Goal: Transaction & Acquisition: Purchase product/service

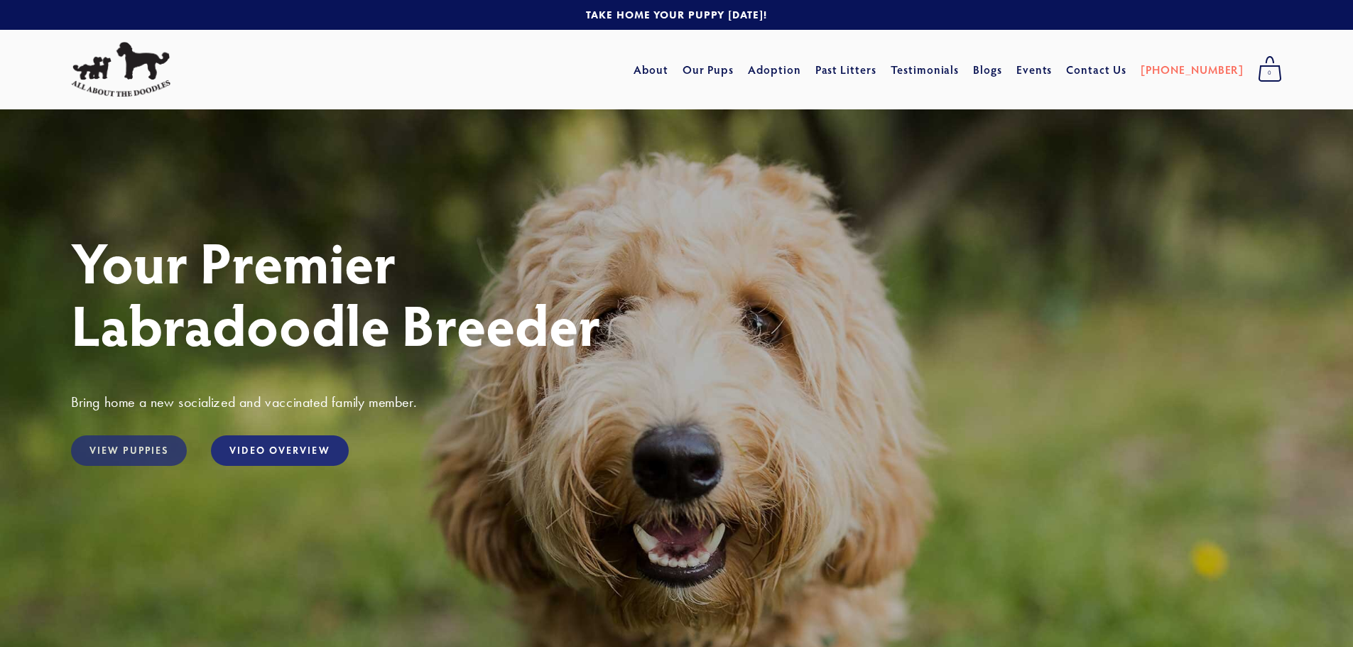
click at [144, 452] on link "View Puppies" at bounding box center [129, 450] width 116 height 31
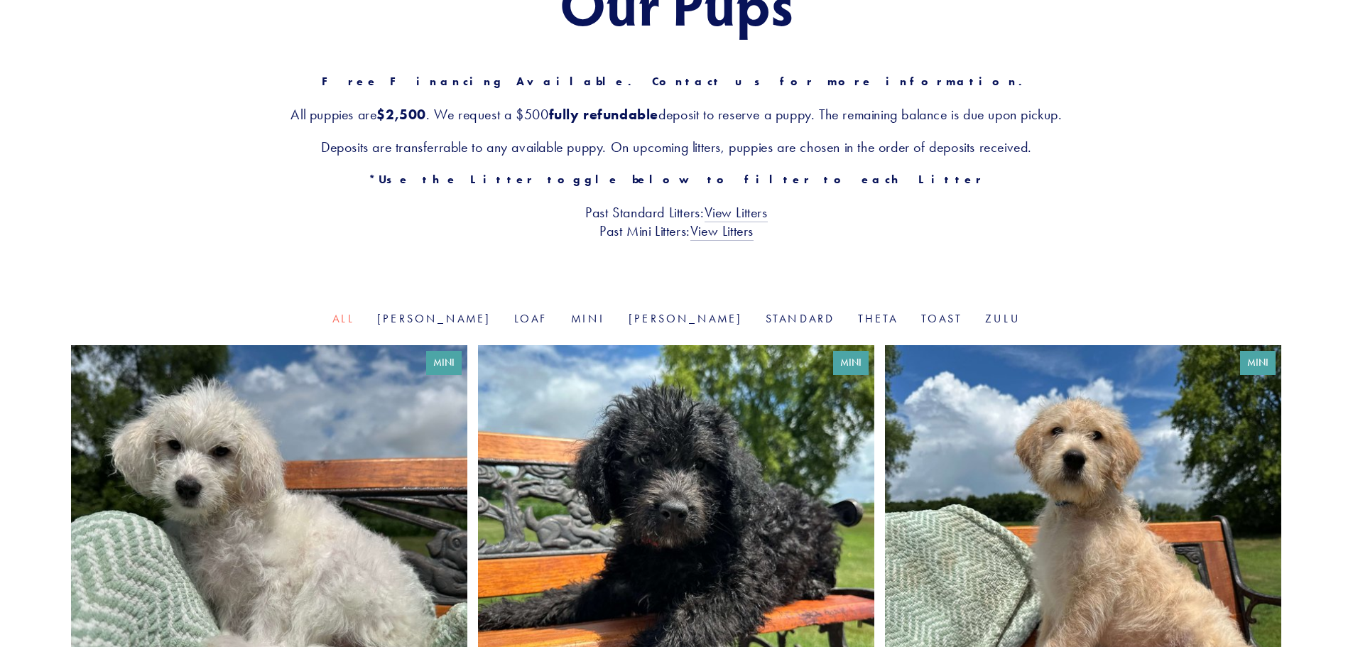
scroll to position [213, 0]
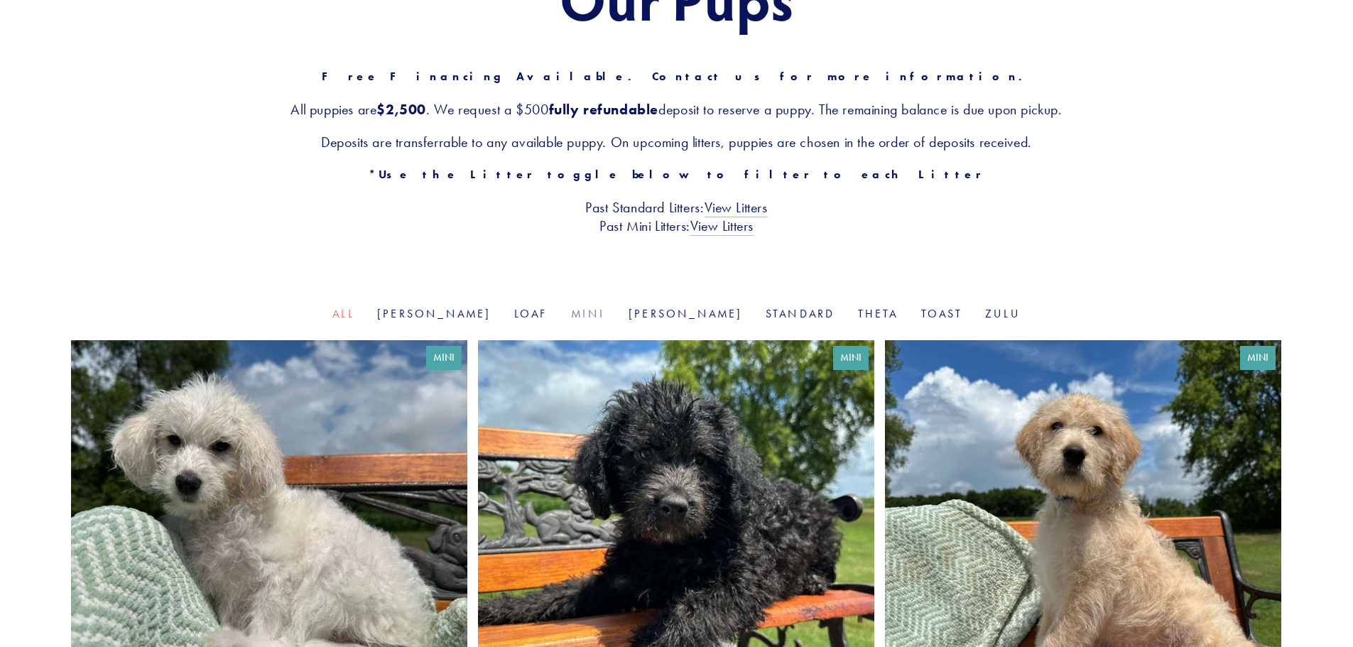
click at [602, 312] on link "Mini" at bounding box center [588, 313] width 35 height 13
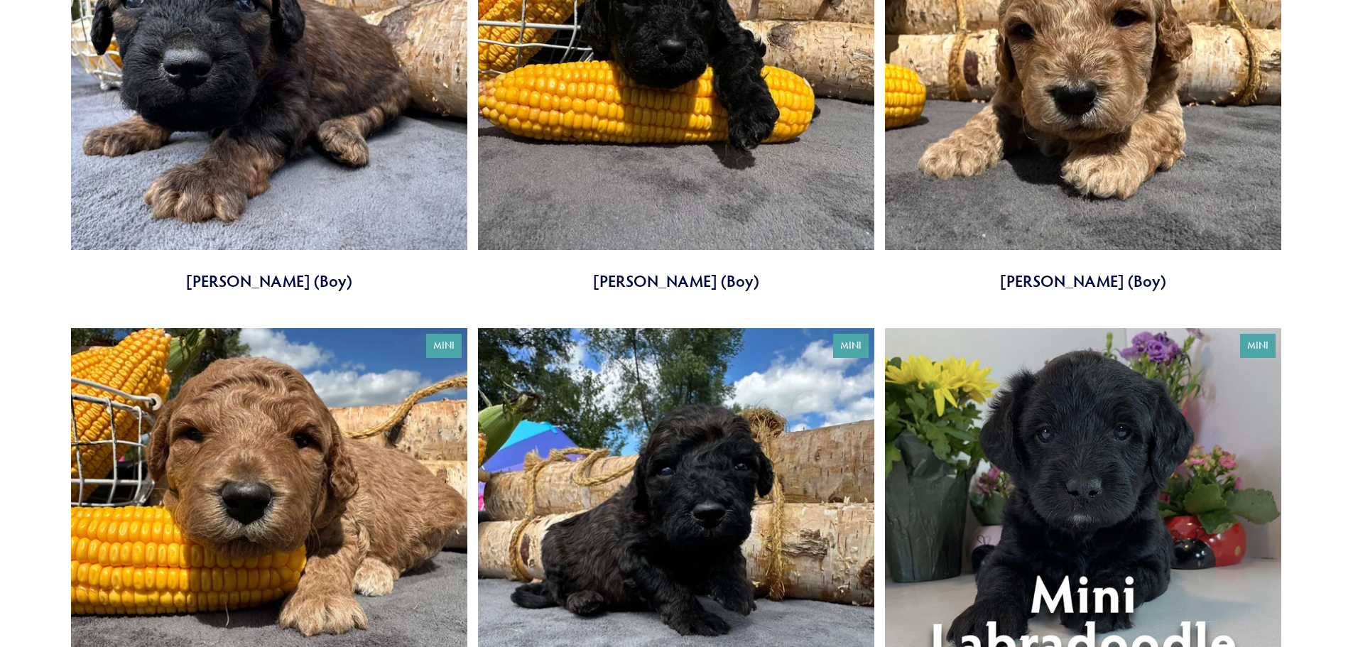
scroll to position [3055, 0]
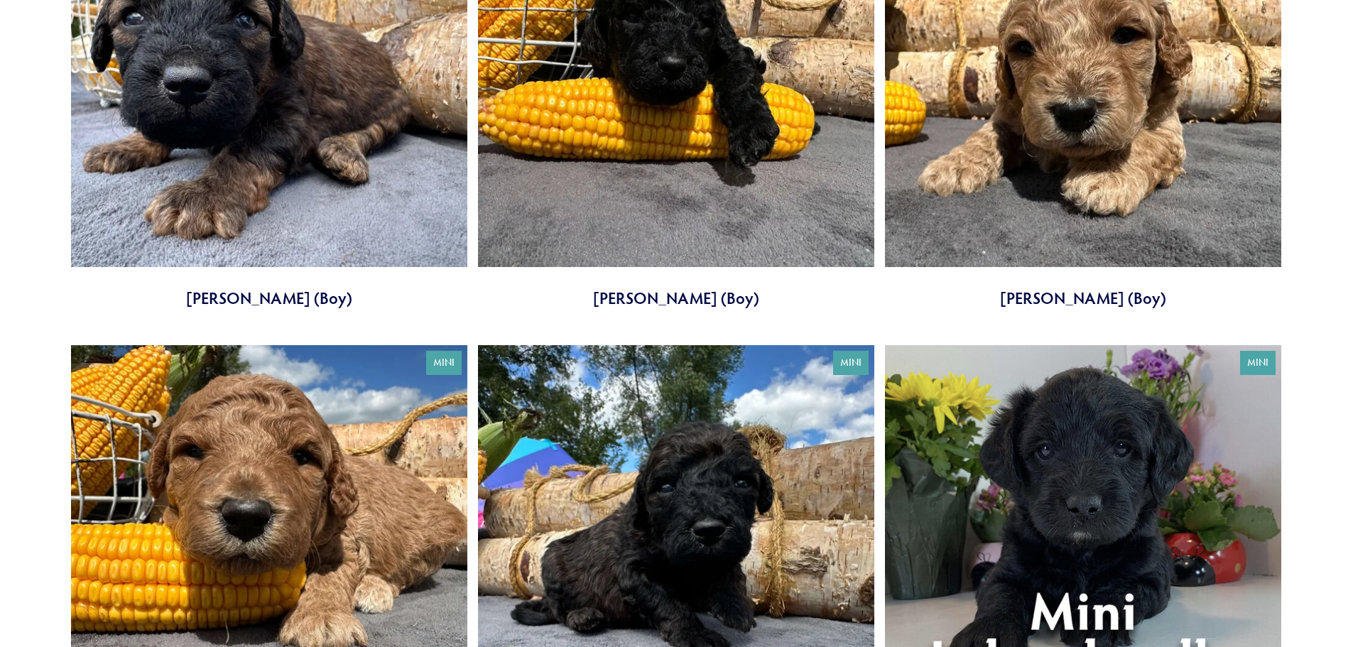
click at [640, 161] on link at bounding box center [676, 90] width 396 height 439
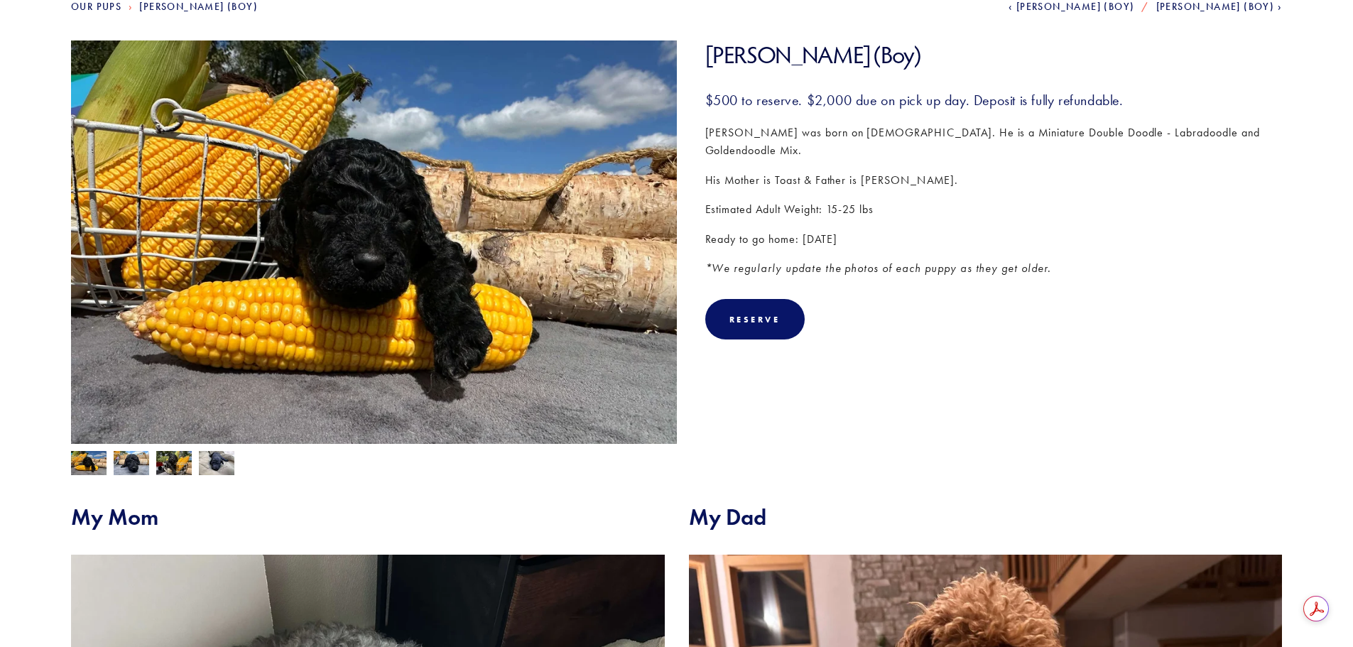
scroll to position [213, 0]
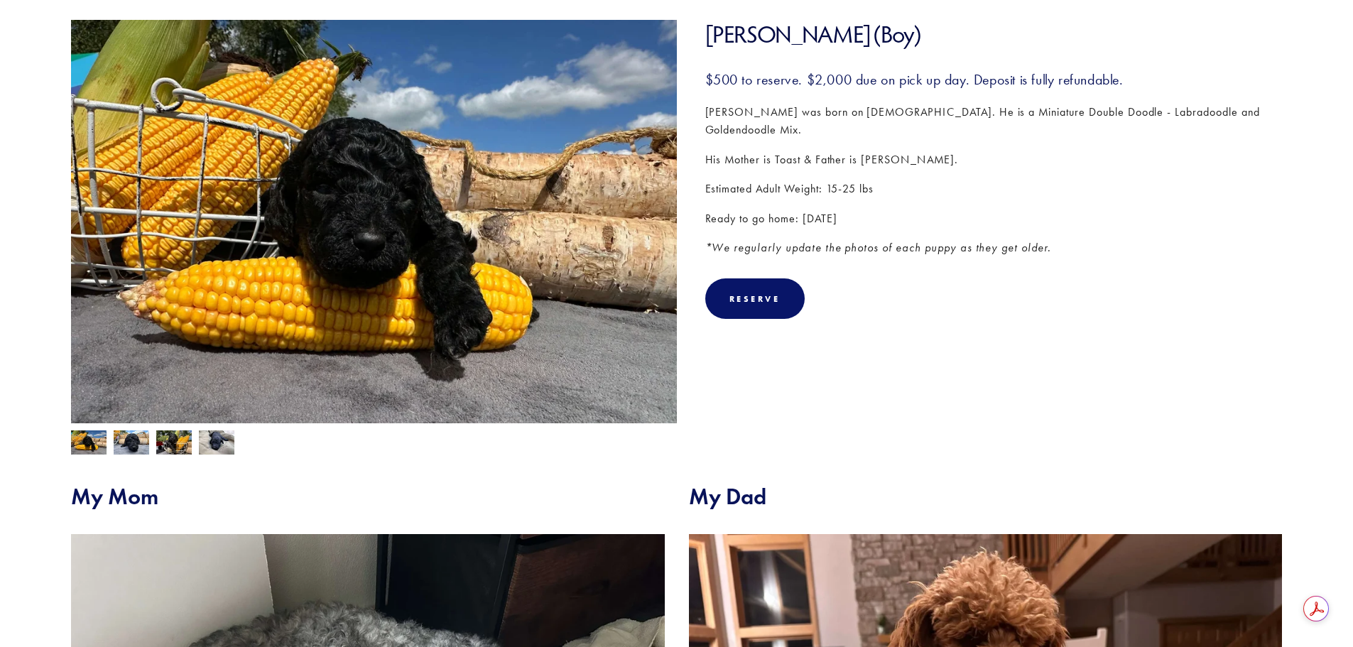
click at [144, 447] on img at bounding box center [132, 442] width 36 height 27
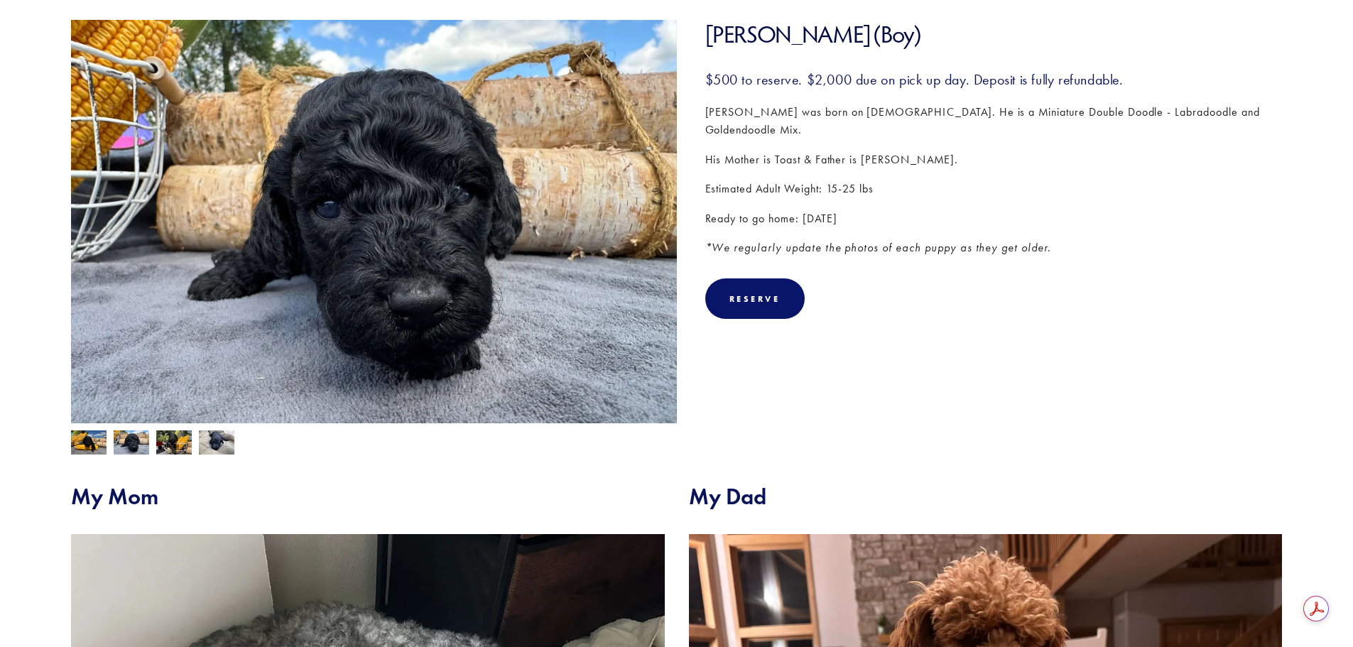
click at [165, 443] on img at bounding box center [174, 443] width 36 height 27
